Goal: Task Accomplishment & Management: Manage account settings

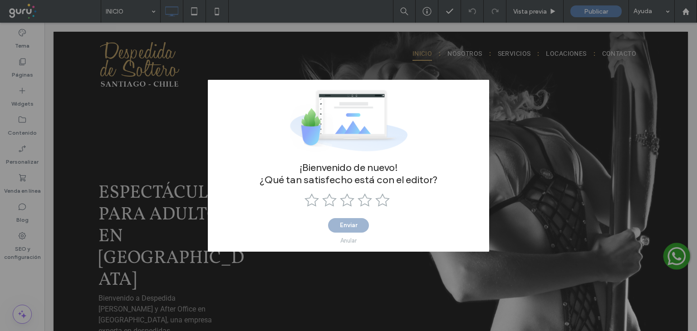
click at [684, 11] on div "¡Bienvenido de nuevo! ¿Qué tan satisfecho está con el editor? Enviar Anular" at bounding box center [348, 165] width 697 height 331
click at [463, 92] on div at bounding box center [348, 121] width 281 height 82
click at [269, 115] on div at bounding box center [348, 121] width 281 height 82
click at [382, 202] on use at bounding box center [382, 199] width 15 height 13
click at [354, 224] on button "Enviar" at bounding box center [348, 225] width 41 height 15
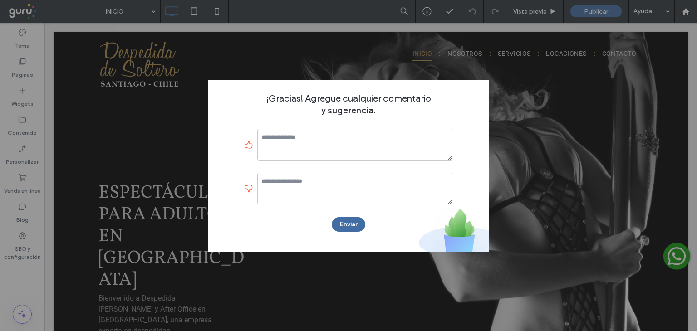
click at [506, 170] on div "¡Gracias! Agregue cualquier comentario y sugerencia. Enviar" at bounding box center [348, 165] width 697 height 331
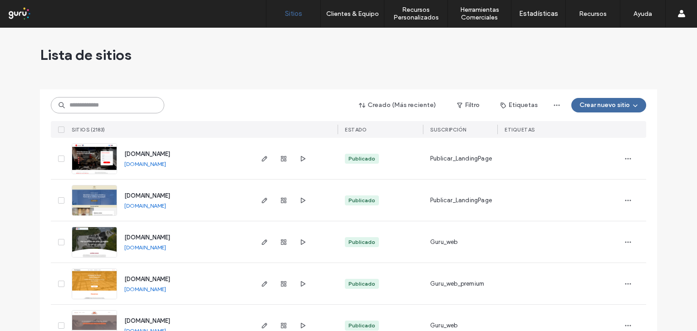
click at [73, 103] on input at bounding box center [107, 105] width 113 height 16
paste input "**********"
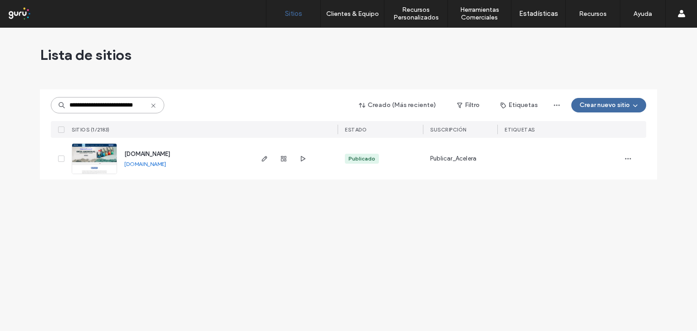
type input "**********"
click at [109, 154] on img at bounding box center [94, 175] width 44 height 62
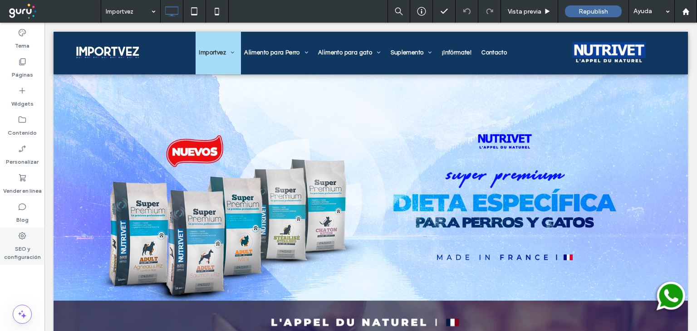
click at [20, 236] on icon at bounding box center [22, 235] width 9 height 9
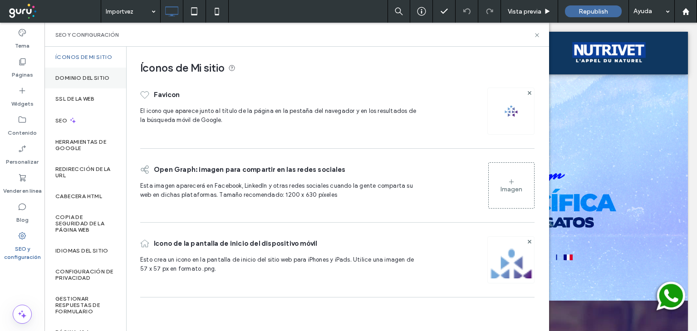
click at [93, 81] on label "Dominio del sitio" at bounding box center [82, 78] width 54 height 6
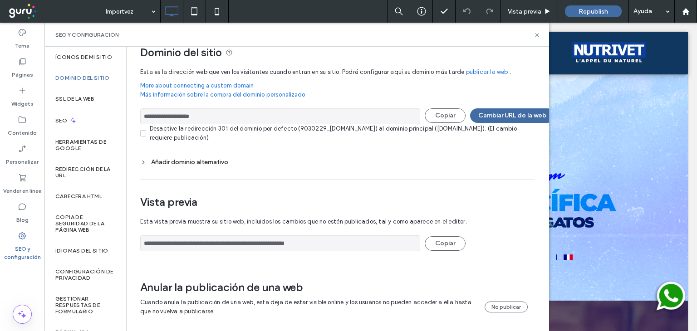
scroll to position [24, 0]
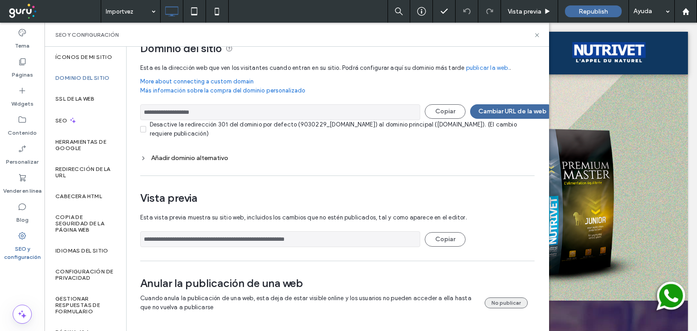
click at [510, 298] on button "No publicar" at bounding box center [505, 303] width 43 height 11
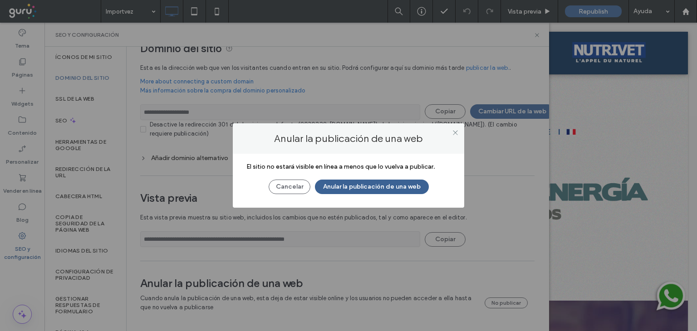
click at [403, 187] on button "Anular la publicación de una web" at bounding box center [372, 187] width 114 height 15
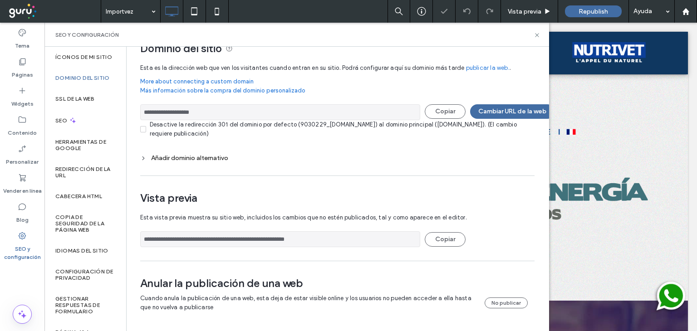
scroll to position [0, 0]
